Goal: Find specific page/section: Find specific page/section

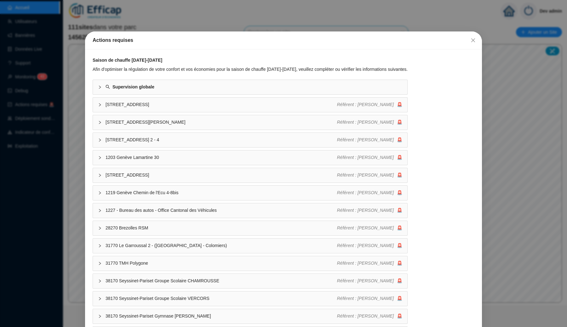
click at [129, 26] on div "Actions requises Saison de chauffe 2025-2026 Afin d'optimiser la régulation de …" at bounding box center [283, 163] width 567 height 327
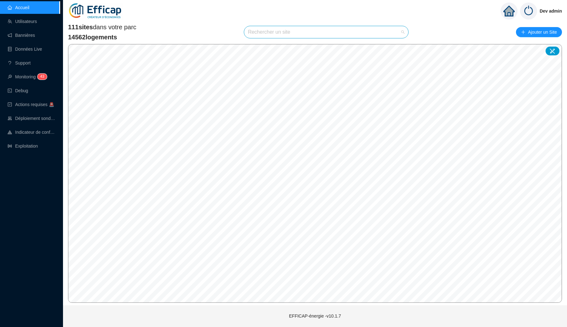
click at [262, 29] on input "search" at bounding box center [323, 32] width 151 height 12
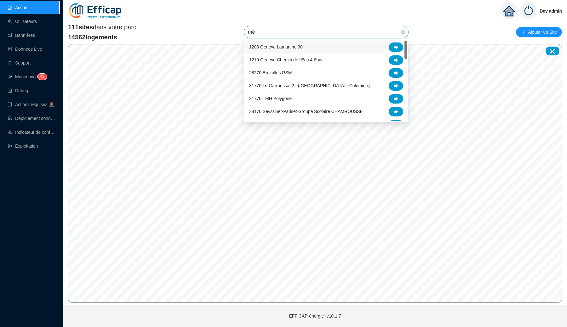
type input "mér"
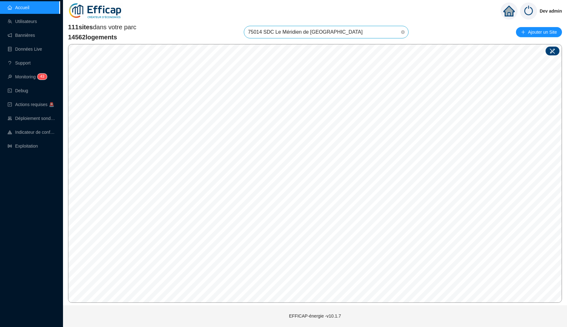
click at [551, 54] on icon at bounding box center [552, 51] width 6 height 6
click at [393, 133] on input "search" at bounding box center [395, 134] width 47 height 9
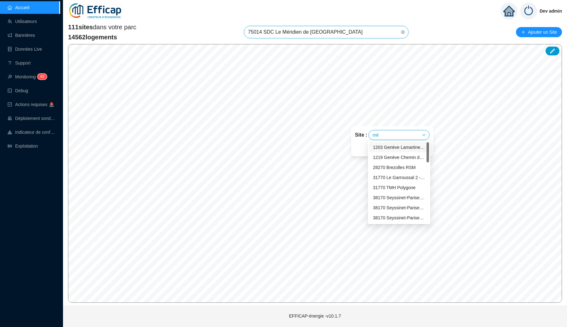
type input "mér"
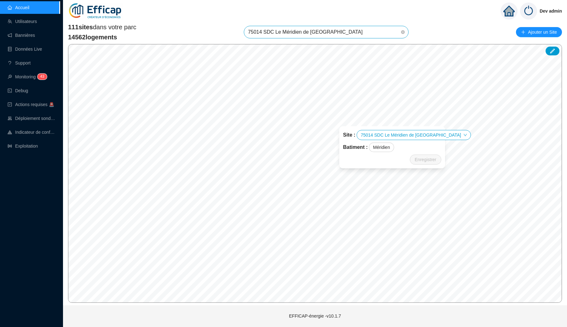
click at [405, 146] on div "Batiment : Méridien" at bounding box center [392, 147] width 98 height 9
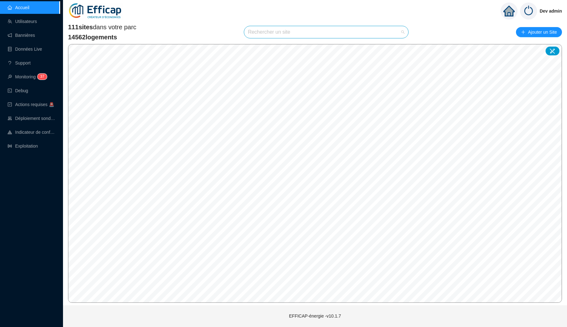
click at [279, 34] on input "search" at bounding box center [323, 32] width 151 height 12
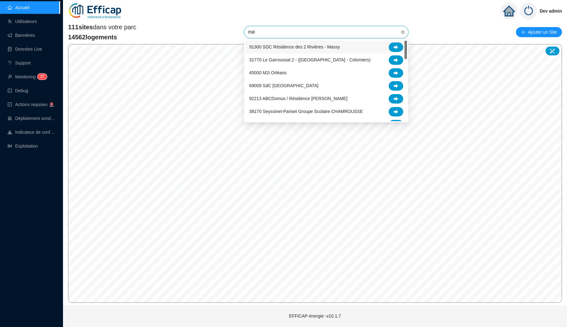
type input "mér"
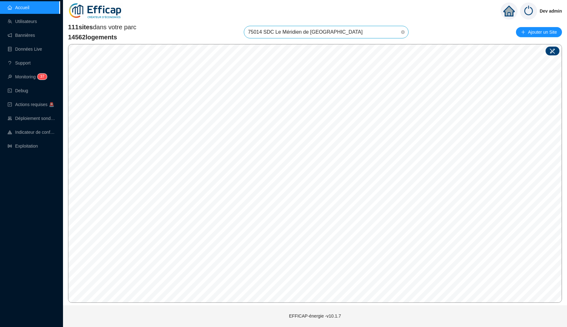
click at [550, 49] on icon at bounding box center [552, 51] width 6 height 6
click at [391, 139] on input "search" at bounding box center [398, 138] width 47 height 9
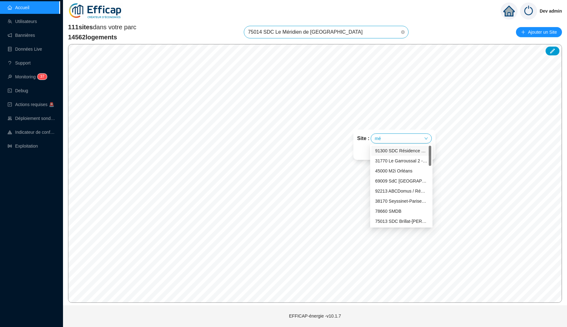
type input "mér"
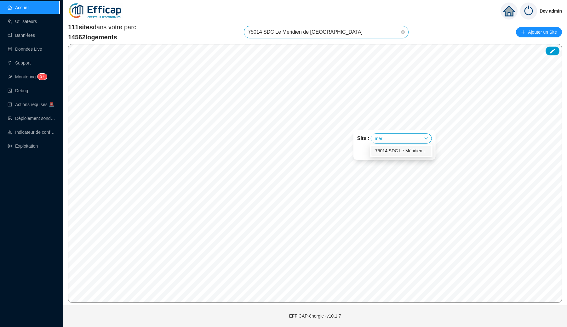
click at [396, 150] on div "75014 SDC Le Méridien de [GEOGRAPHIC_DATA]" at bounding box center [401, 151] width 52 height 7
